Goal: Task Accomplishment & Management: Use online tool/utility

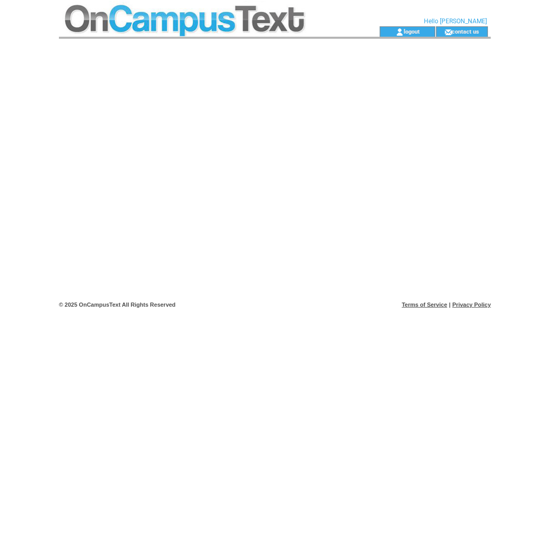
click at [225, 17] on td at bounding box center [201, 13] width 284 height 26
click at [114, 21] on td at bounding box center [201, 13] width 284 height 26
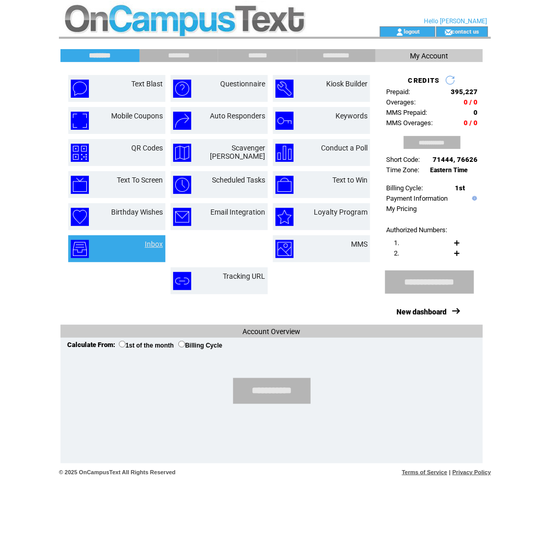
click at [150, 242] on link "Inbox" at bounding box center [154, 244] width 18 height 8
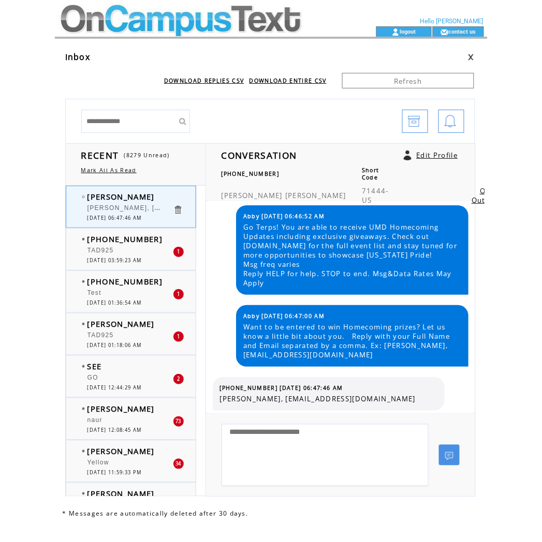
scroll to position [22, 0]
click at [111, 323] on span "[PERSON_NAME]" at bounding box center [120, 324] width 67 height 10
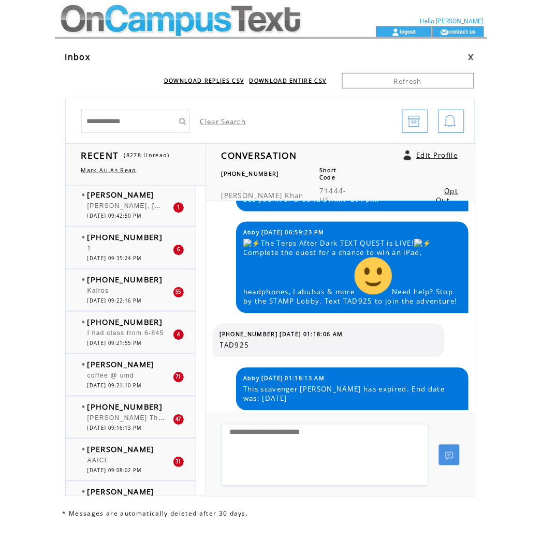
scroll to position [517, 0]
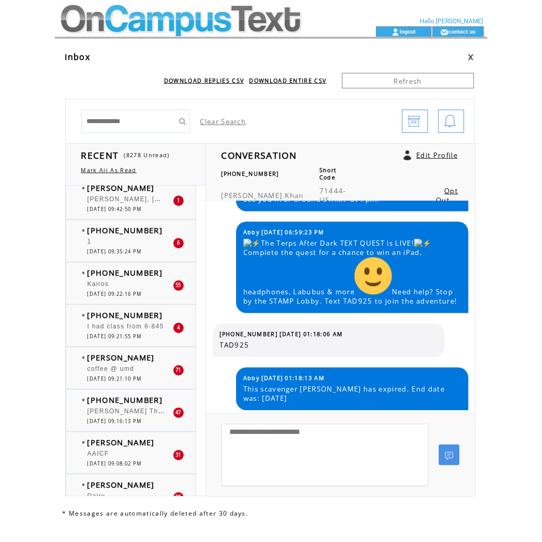
click at [115, 321] on span "(240) 506-3110" at bounding box center [125, 315] width 76 height 10
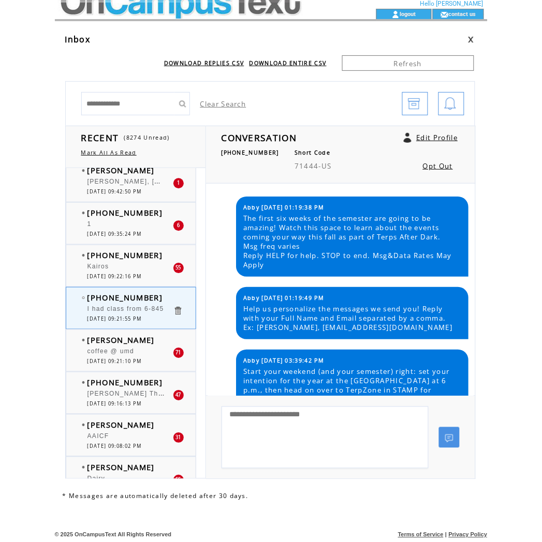
scroll to position [7242, 0]
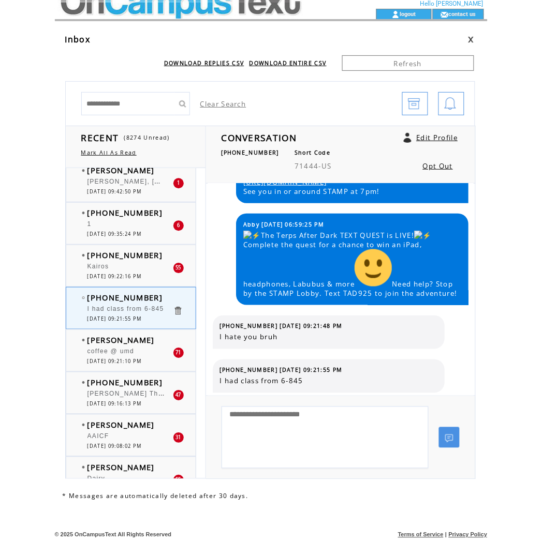
click at [185, 11] on td at bounding box center [197, 14] width 284 height 10
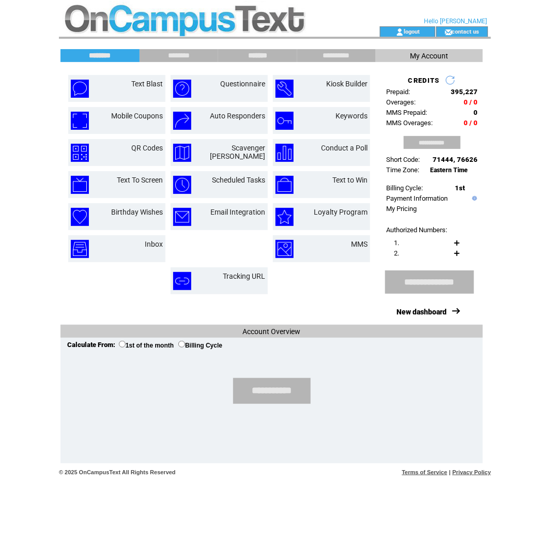
click at [261, 55] on input "*******" at bounding box center [258, 55] width 78 height 9
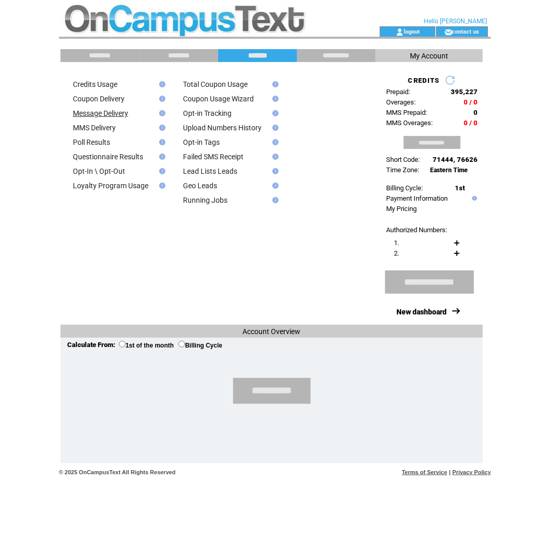
click at [112, 114] on link "Message Delivery" at bounding box center [100, 113] width 55 height 8
click at [99, 111] on link "Message Delivery" at bounding box center [100, 113] width 55 height 8
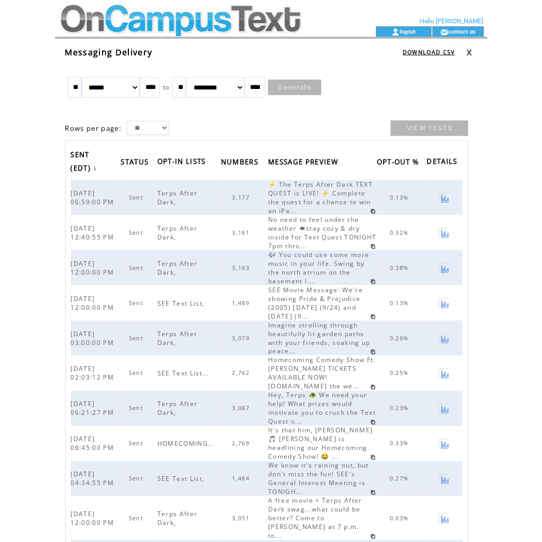
click at [166, 12] on td at bounding box center [197, 13] width 284 height 26
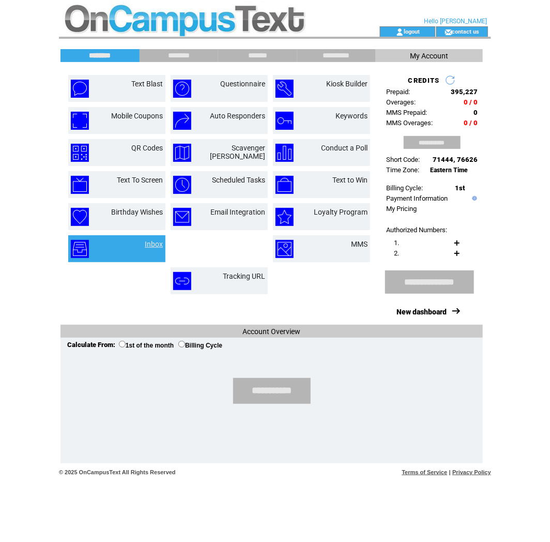
click at [154, 240] on link "Inbox" at bounding box center [154, 244] width 18 height 8
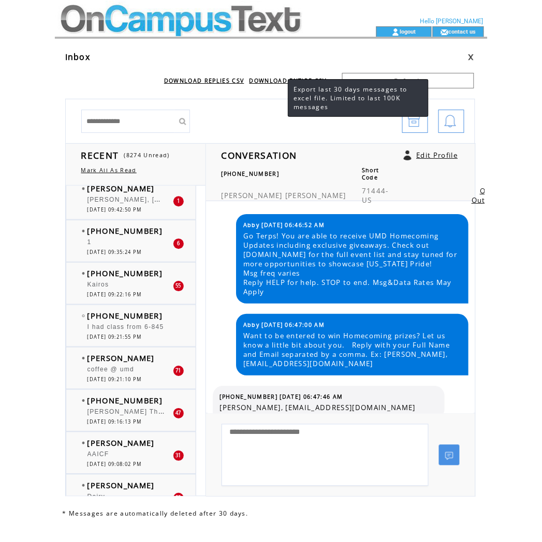
scroll to position [22, 0]
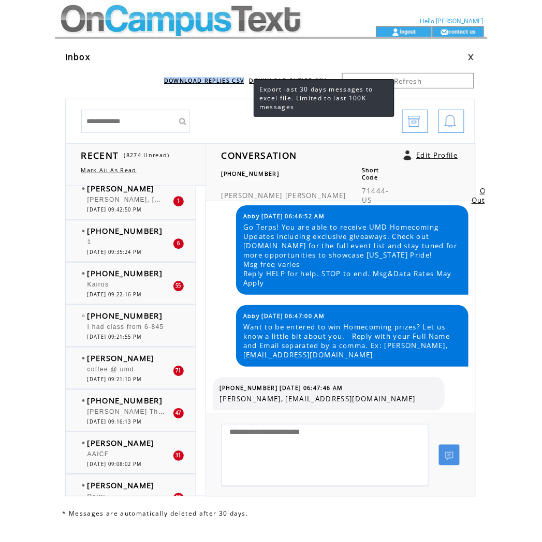
drag, startPoint x: 151, startPoint y: 84, endPoint x: 244, endPoint y: 81, distance: 92.6
click at [244, 81] on div "DOWNLOAD REPLIES CSV DOWNLOAD ENTIRE CSV" at bounding box center [198, 80] width 256 height 7
copy tbody "DOWNLOAD REPLIES CSV"
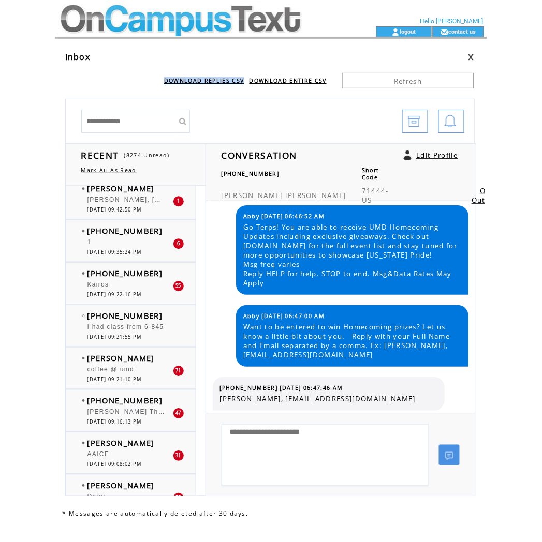
click at [229, 77] on link "DOWNLOAD REPLIES CSV" at bounding box center [204, 80] width 80 height 7
